Goal: Transaction & Acquisition: Purchase product/service

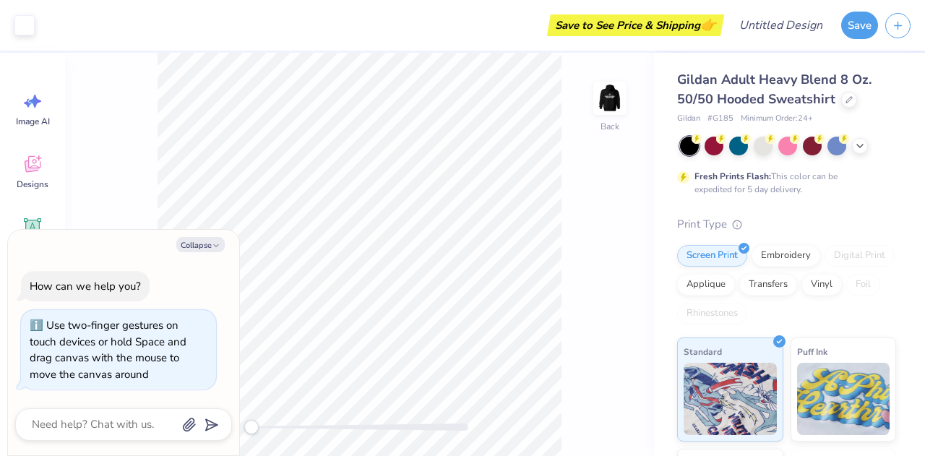
drag, startPoint x: 249, startPoint y: 428, endPoint x: 234, endPoint y: 427, distance: 14.5
click at [234, 427] on body "Art colors Save to See Price & Shipping 👉 Design Title Save Image AI Designs Ad…" at bounding box center [462, 228] width 925 height 456
click at [601, 106] on img at bounding box center [610, 98] width 58 height 58
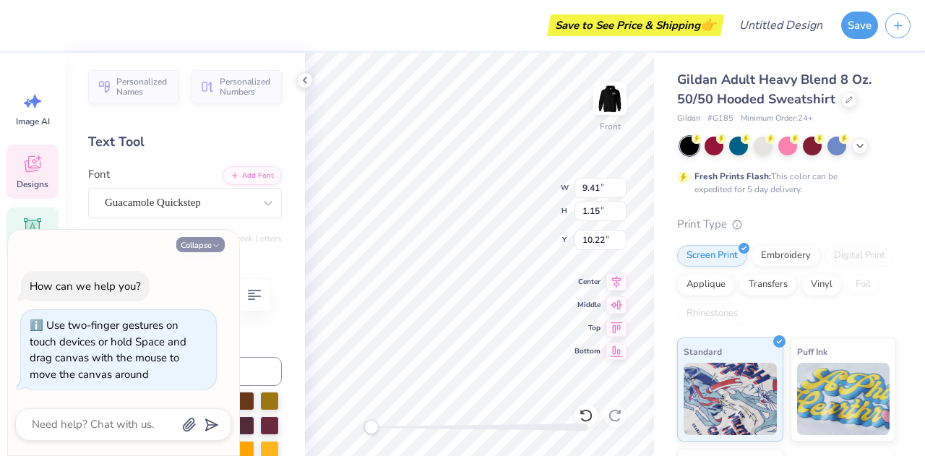
click at [216, 246] on polyline "button" at bounding box center [216, 245] width 4 height 2
type textarea "x"
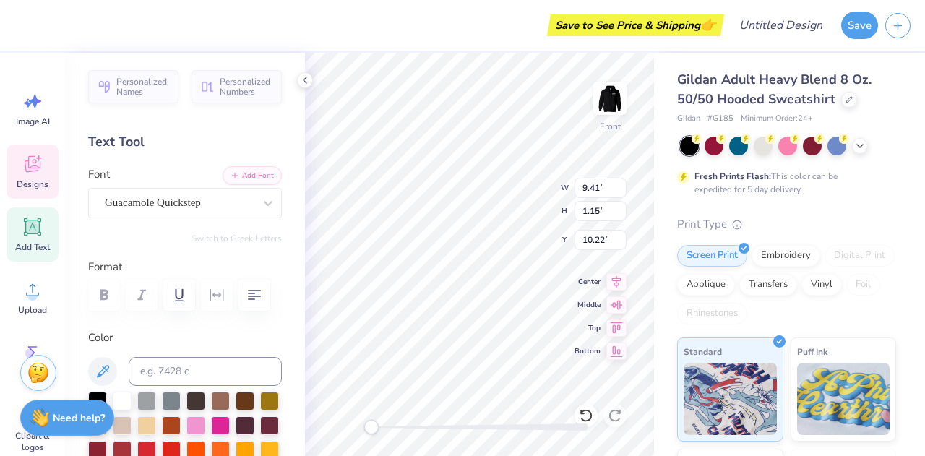
scroll to position [12, 1]
type textarea "JWU EST. 1917"
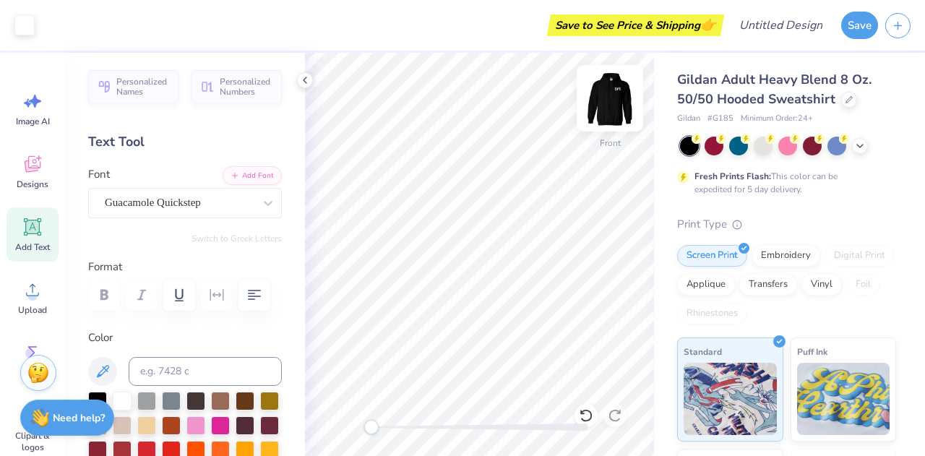
click at [625, 98] on img at bounding box center [610, 98] width 58 height 58
click at [768, 151] on div at bounding box center [763, 144] width 19 height 19
click at [836, 145] on div at bounding box center [837, 146] width 19 height 19
click at [857, 200] on div "Gildan Adult Heavy Blend 8 Oz. 50/50 Hooded Sweatshirt Gildan # G185 Minimum Or…" at bounding box center [786, 367] width 219 height 594
click at [798, 252] on div "Embroidery" at bounding box center [786, 256] width 69 height 22
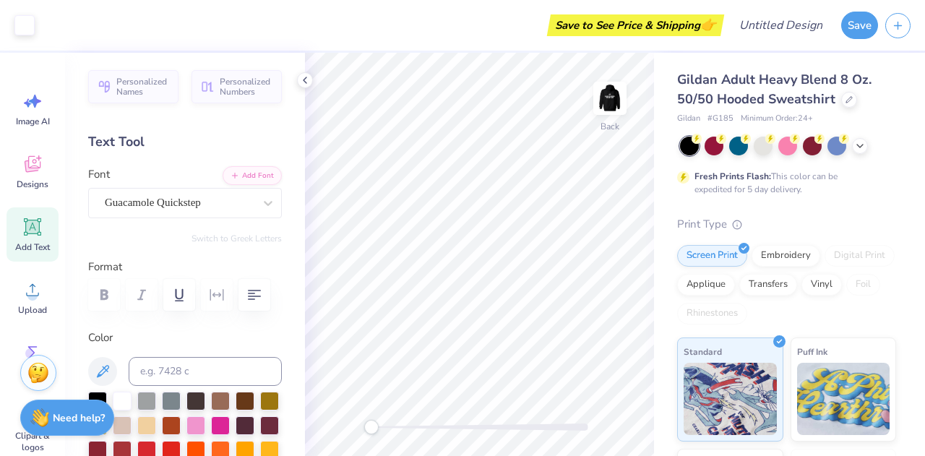
click at [807, 255] on div "Embroidery" at bounding box center [786, 256] width 69 height 22
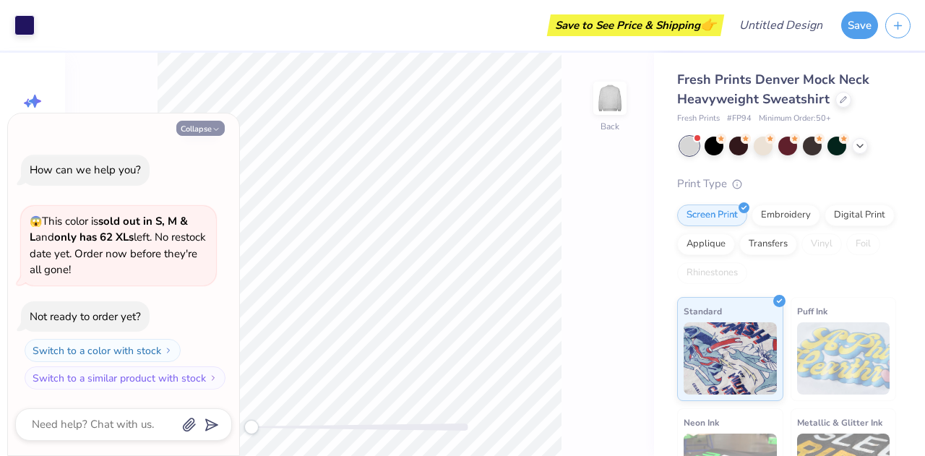
click at [215, 125] on button "Collapse" at bounding box center [200, 128] width 48 height 15
type textarea "x"
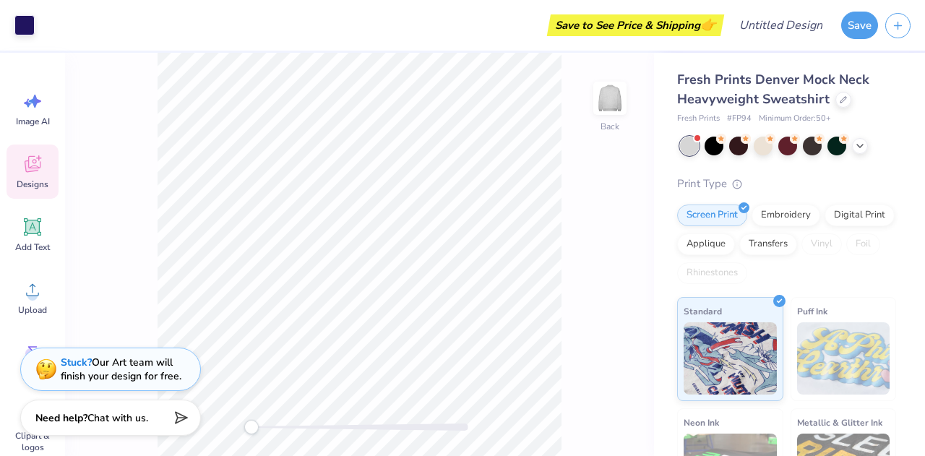
click at [43, 183] on span "Designs" at bounding box center [33, 185] width 32 height 12
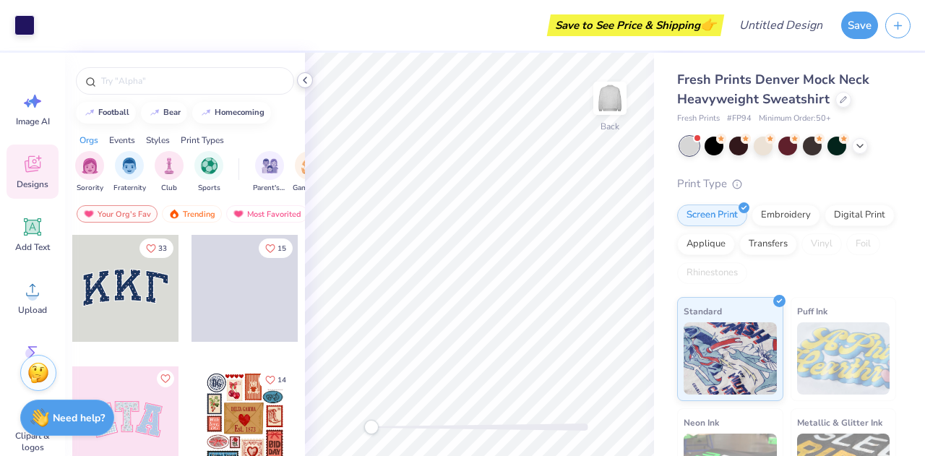
click at [307, 83] on icon at bounding box center [305, 80] width 12 height 12
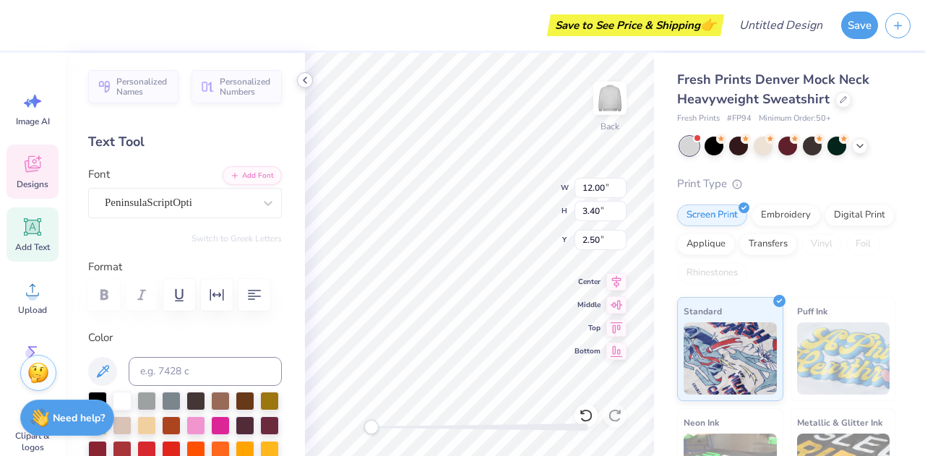
scroll to position [12, 6]
type textarea "Delta Phi Epsilon"
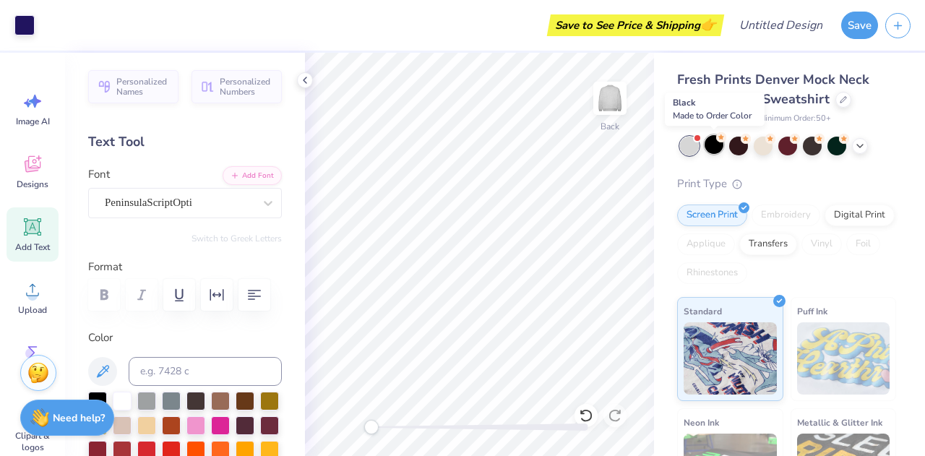
click at [716, 146] on div at bounding box center [714, 144] width 19 height 19
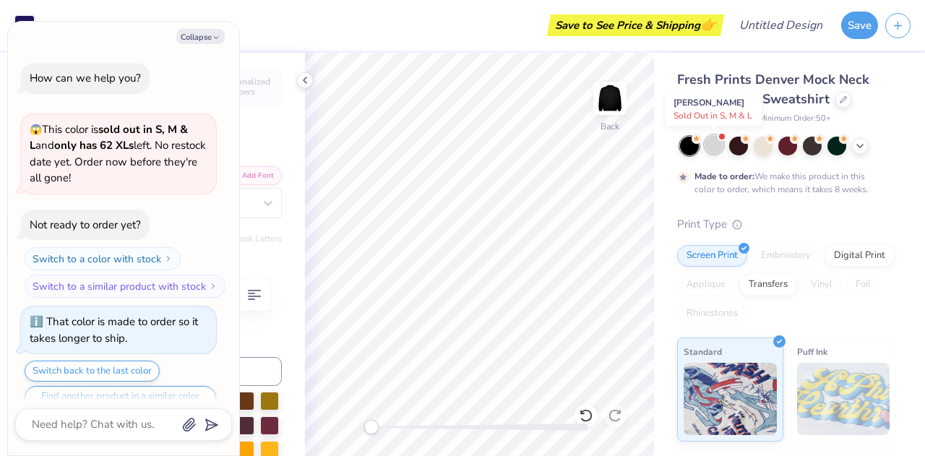
scroll to position [27, 0]
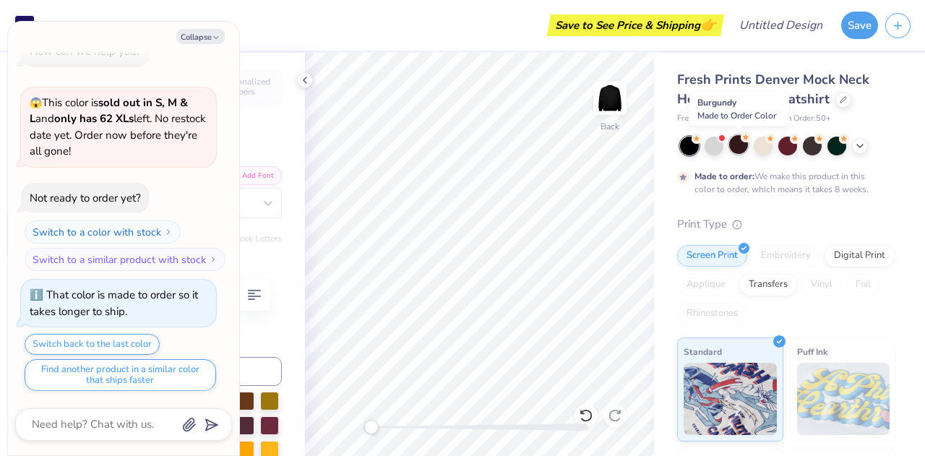
click at [734, 145] on div at bounding box center [738, 144] width 19 height 19
click at [717, 145] on div at bounding box center [714, 144] width 19 height 19
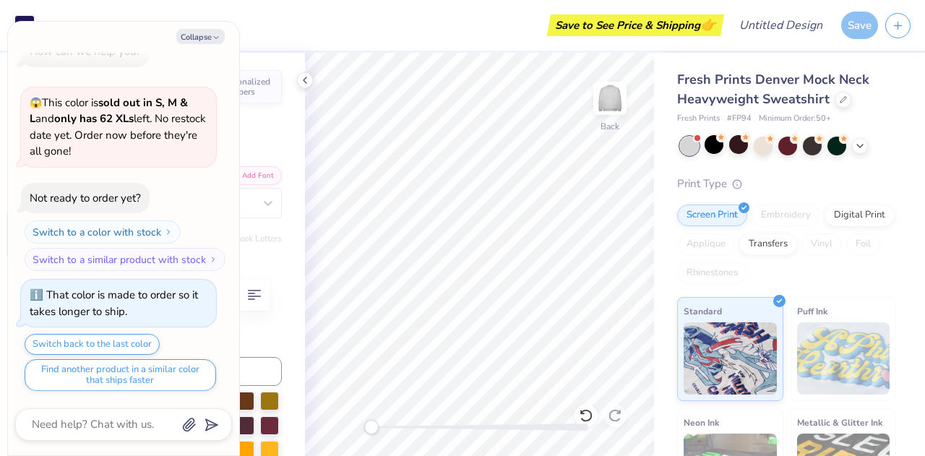
scroll to position [303, 0]
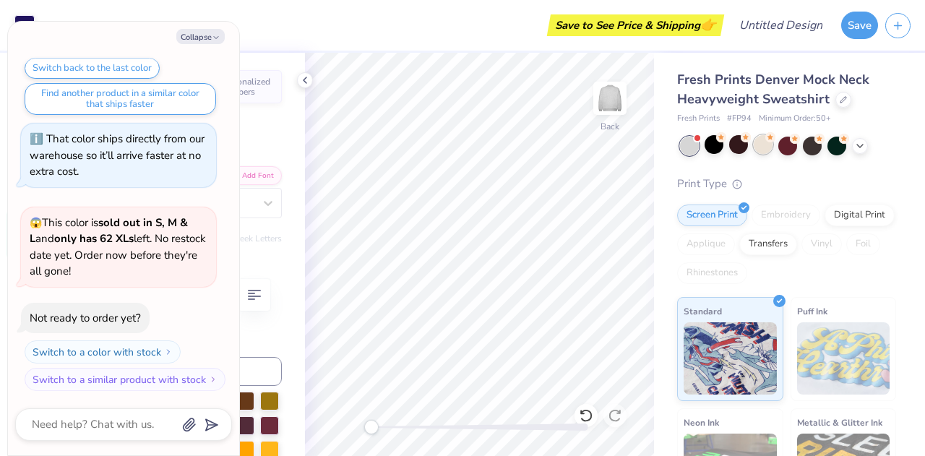
click at [766, 148] on div at bounding box center [763, 144] width 19 height 19
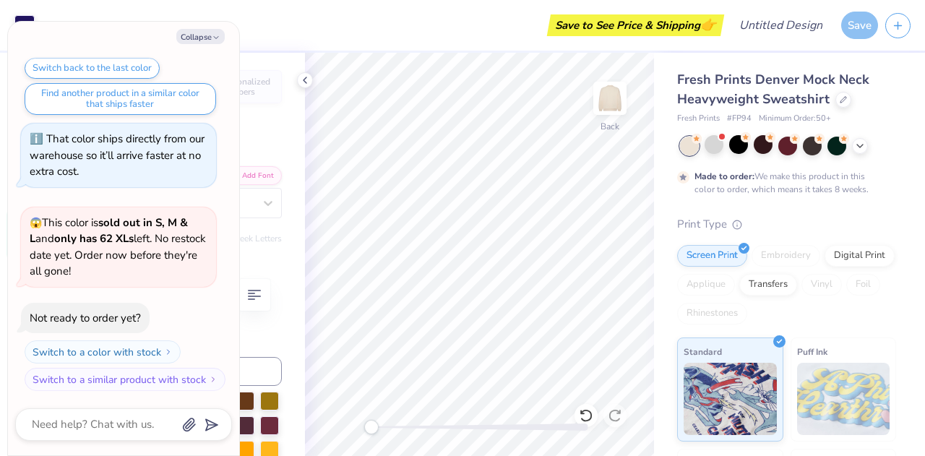
scroll to position [422, 0]
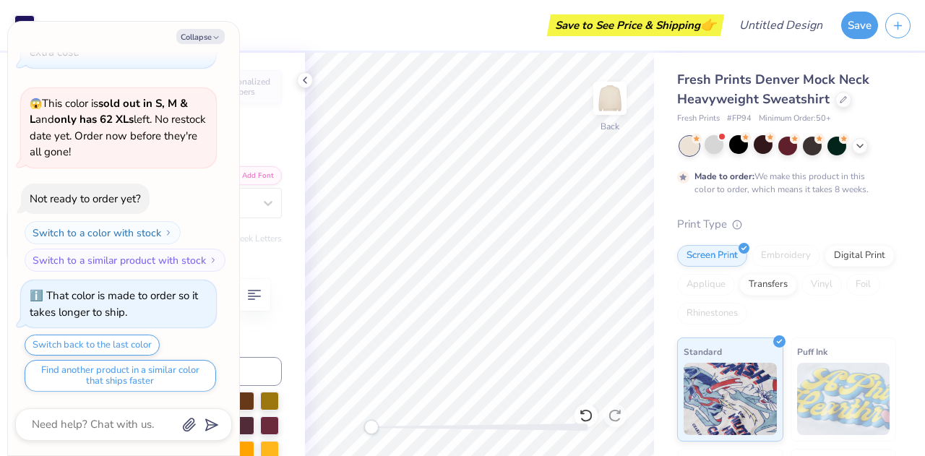
type textarea "x"
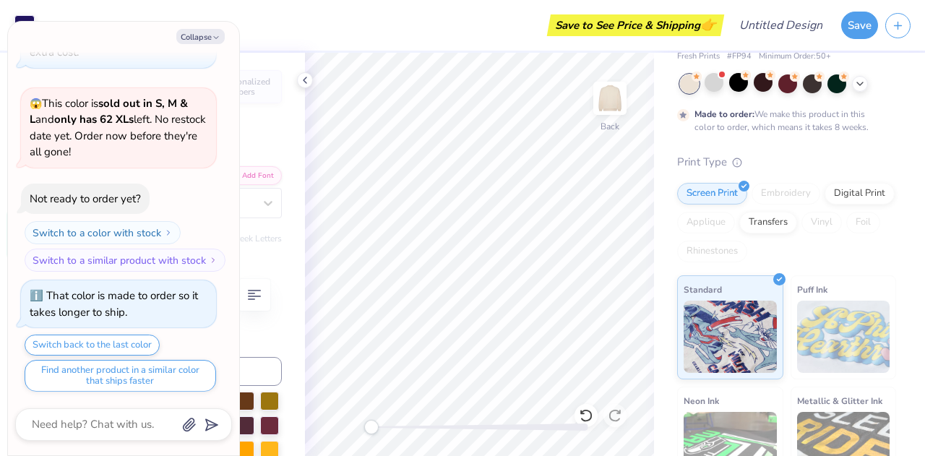
scroll to position [0, 0]
